Goal: Check status: Check status

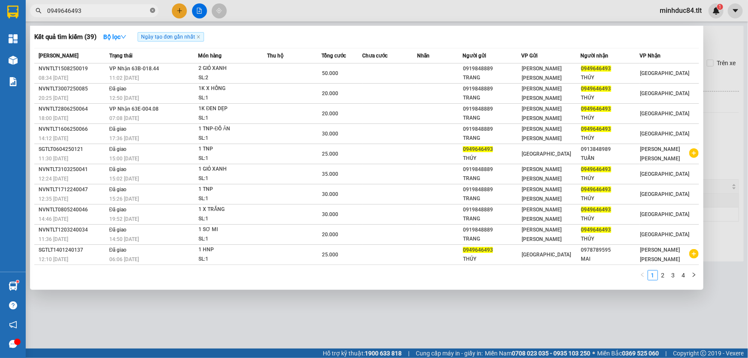
click at [151, 13] on span at bounding box center [152, 11] width 5 height 8
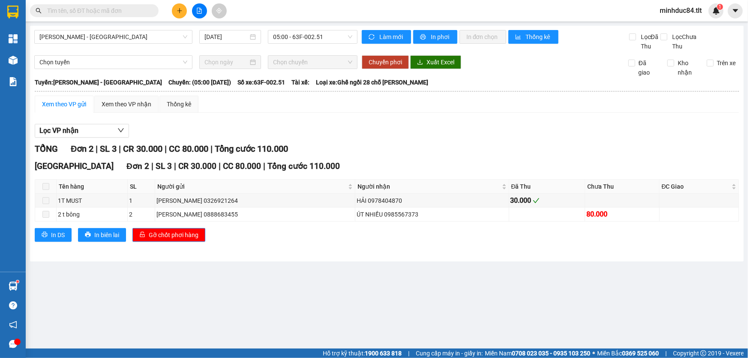
click at [142, 13] on input "text" at bounding box center [97, 10] width 101 height 9
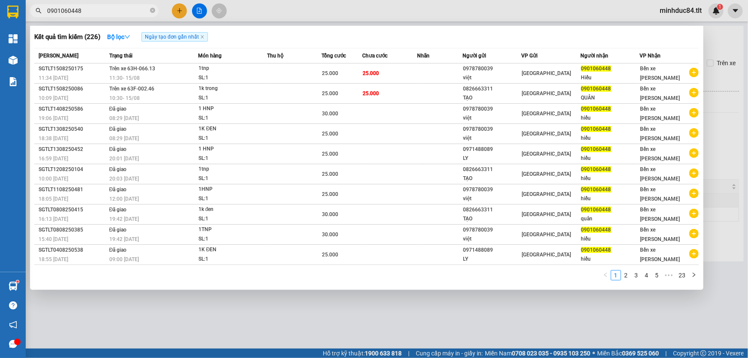
type input "0901060448"
click at [154, 11] on icon "close-circle" at bounding box center [152, 10] width 5 height 5
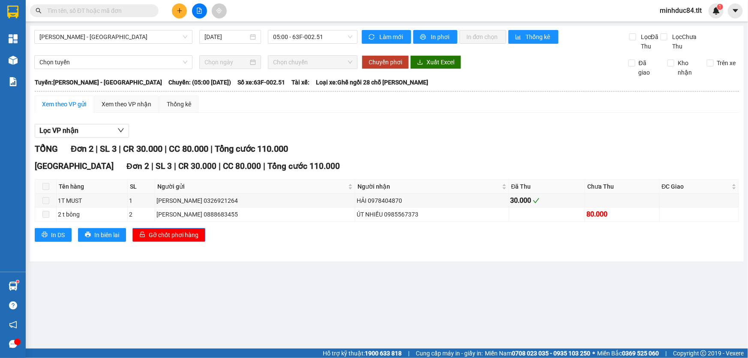
click at [138, 12] on input "text" at bounding box center [97, 10] width 101 height 9
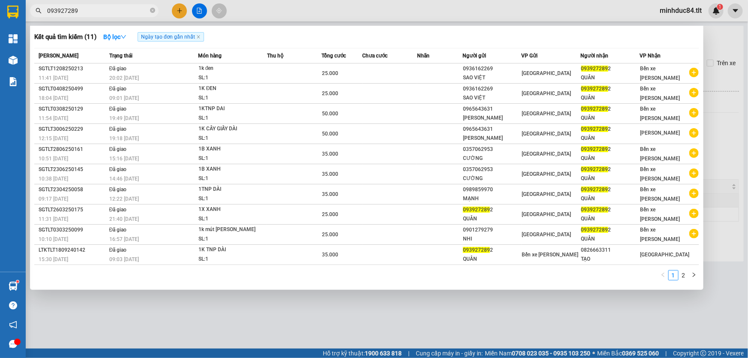
type input "0939272892"
click at [152, 13] on span at bounding box center [152, 11] width 5 height 8
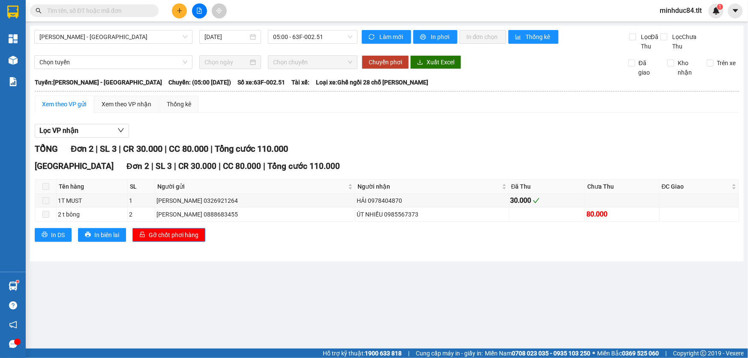
click at [128, 15] on input "text" at bounding box center [97, 10] width 101 height 9
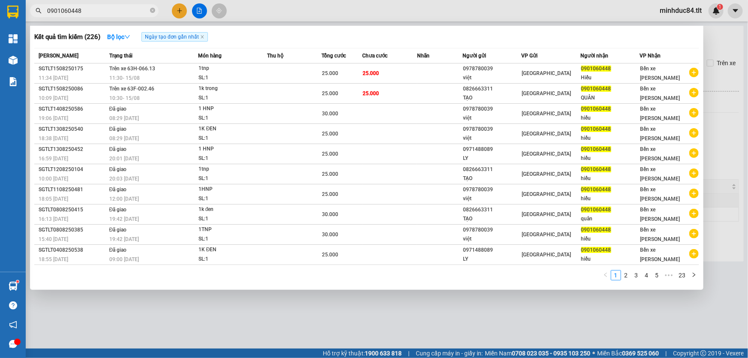
type input "0901060448"
click at [245, 328] on div at bounding box center [374, 179] width 748 height 358
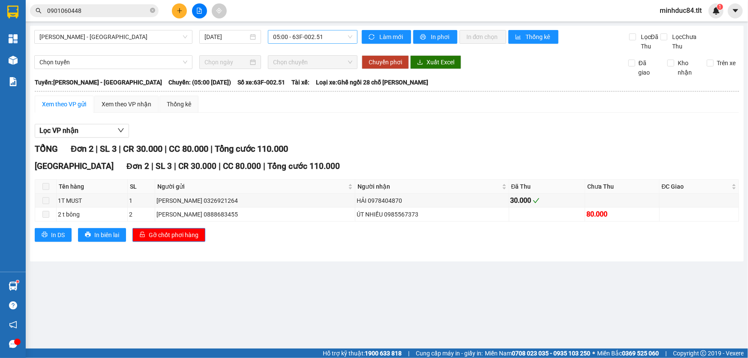
click at [296, 39] on span "05:00 - 63F-002.51" at bounding box center [312, 36] width 79 height 13
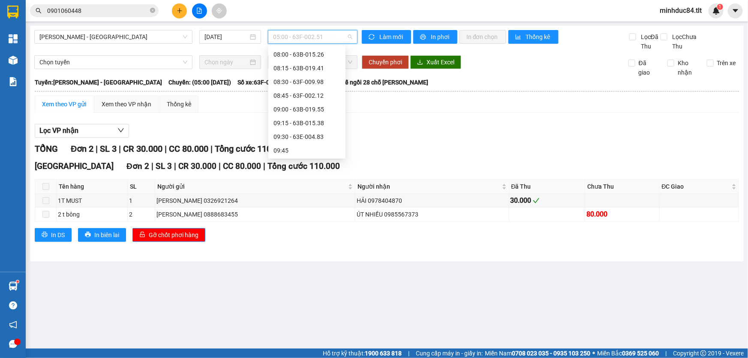
scroll to position [195, 0]
click at [323, 40] on span "05:00 - 63F-002.51" at bounding box center [312, 36] width 79 height 13
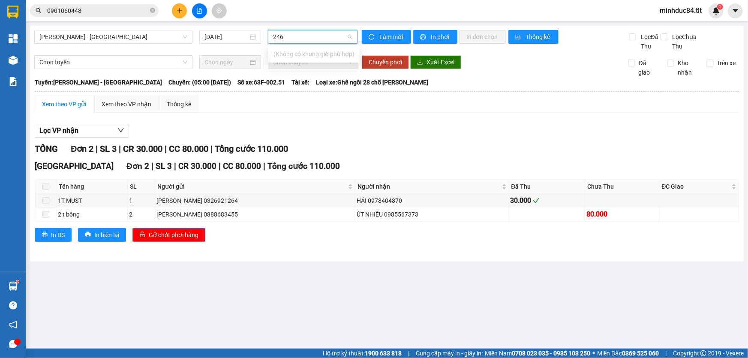
type input "246"
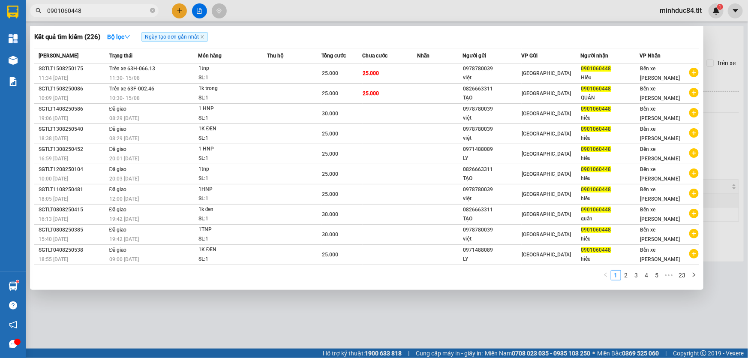
click at [120, 8] on input "0901060448" at bounding box center [97, 10] width 101 height 9
click at [202, 13] on div at bounding box center [374, 179] width 748 height 358
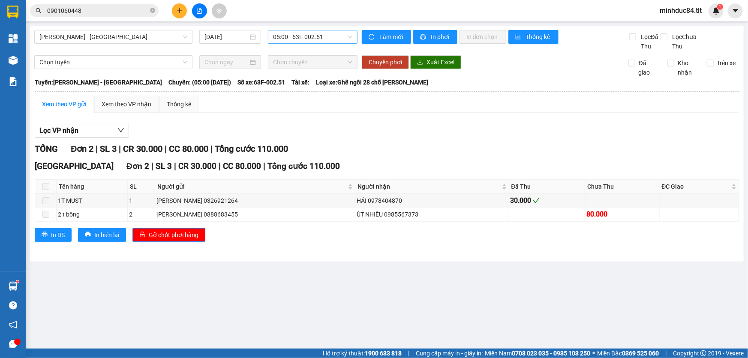
click at [284, 35] on span "05:00 - 63F-002.51" at bounding box center [312, 36] width 79 height 13
type input "1030"
click at [289, 54] on div "10:30" at bounding box center [307, 53] width 67 height 9
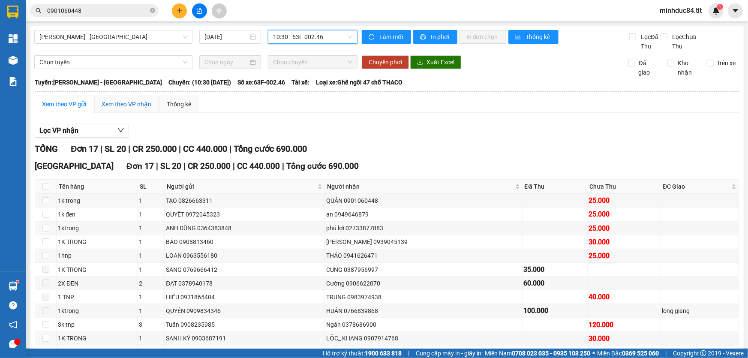
click at [131, 107] on div "Xem theo VP nhận" at bounding box center [127, 103] width 50 height 9
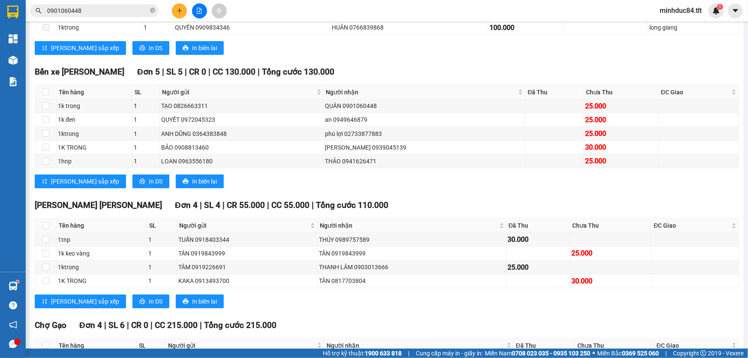
scroll to position [121, 0]
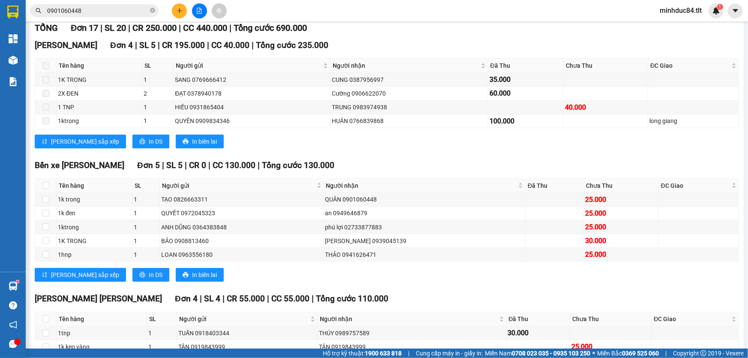
click at [559, 151] on div "[GEOGRAPHIC_DATA] 4 | SL 5 | CR 195.000 | CC 40.000 | [PERSON_NAME] 235.000 Tên…" at bounding box center [387, 96] width 704 height 115
click at [151, 11] on icon "close-circle" at bounding box center [152, 10] width 5 height 5
click at [143, 12] on input "text" at bounding box center [97, 10] width 101 height 9
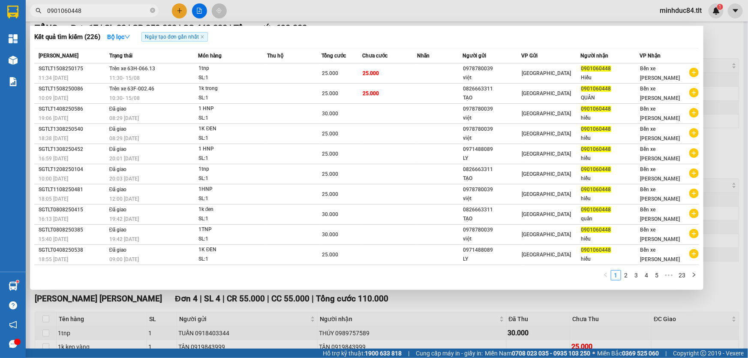
type input "0901060448"
